Goal: Task Accomplishment & Management: Complete application form

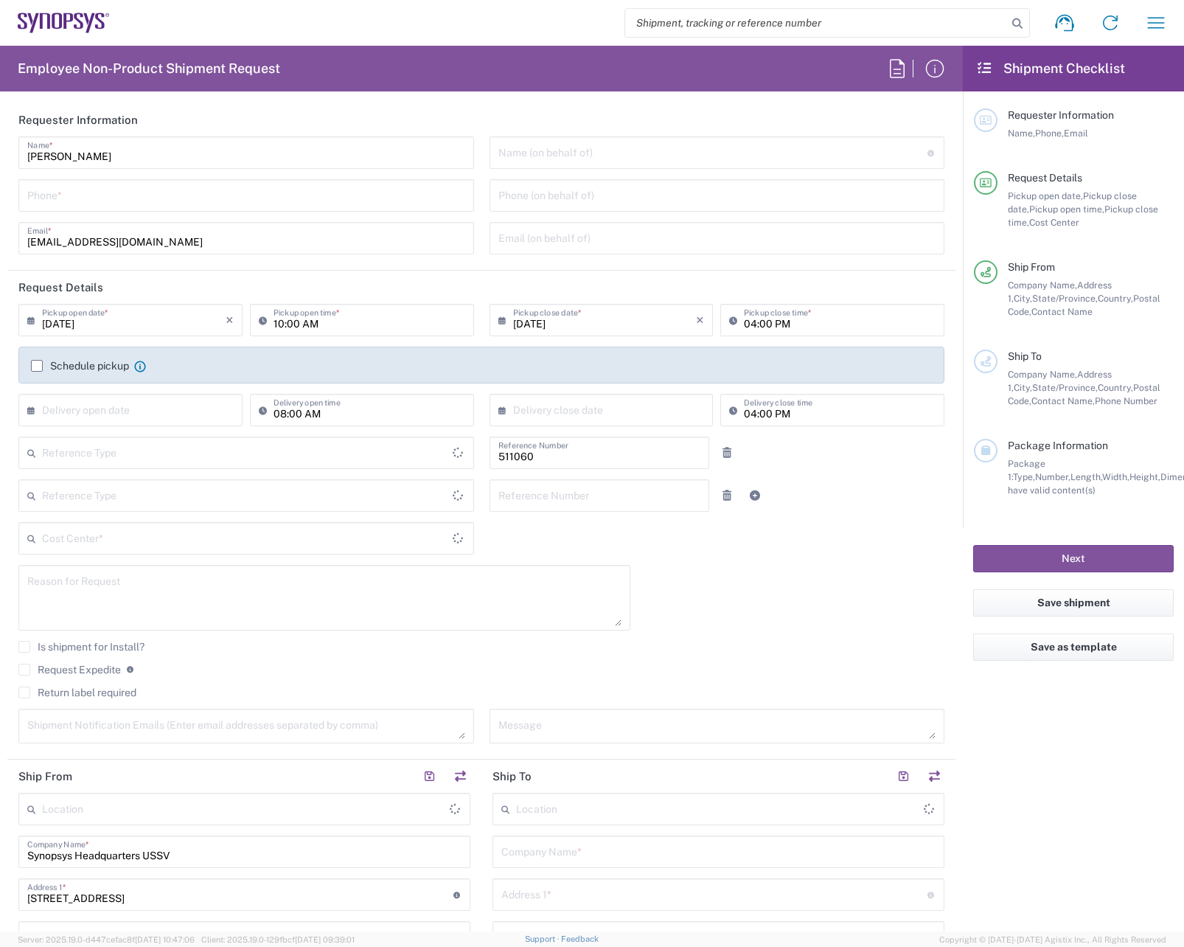
type input "Department"
type input "Delivered at Place"
type input "US01, SDG, HAPS, HW 511060"
type input "[GEOGRAPHIC_DATA]"
type input "[US_STATE]"
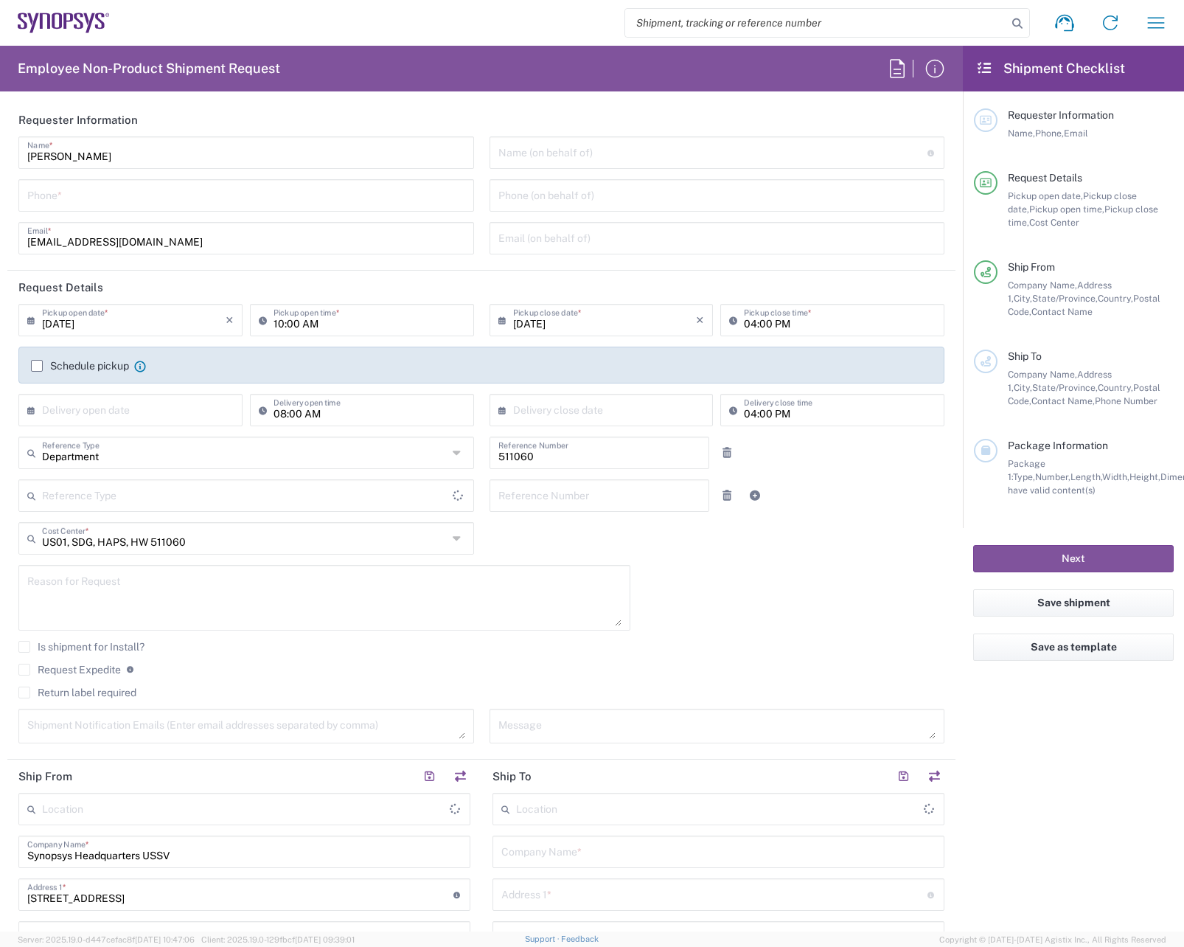
type input "[GEOGRAPHIC_DATA]"
type input "Headquarters USSV"
click at [914, 32] on input "search" at bounding box center [816, 23] width 382 height 28
